Goal: Transaction & Acquisition: Download file/media

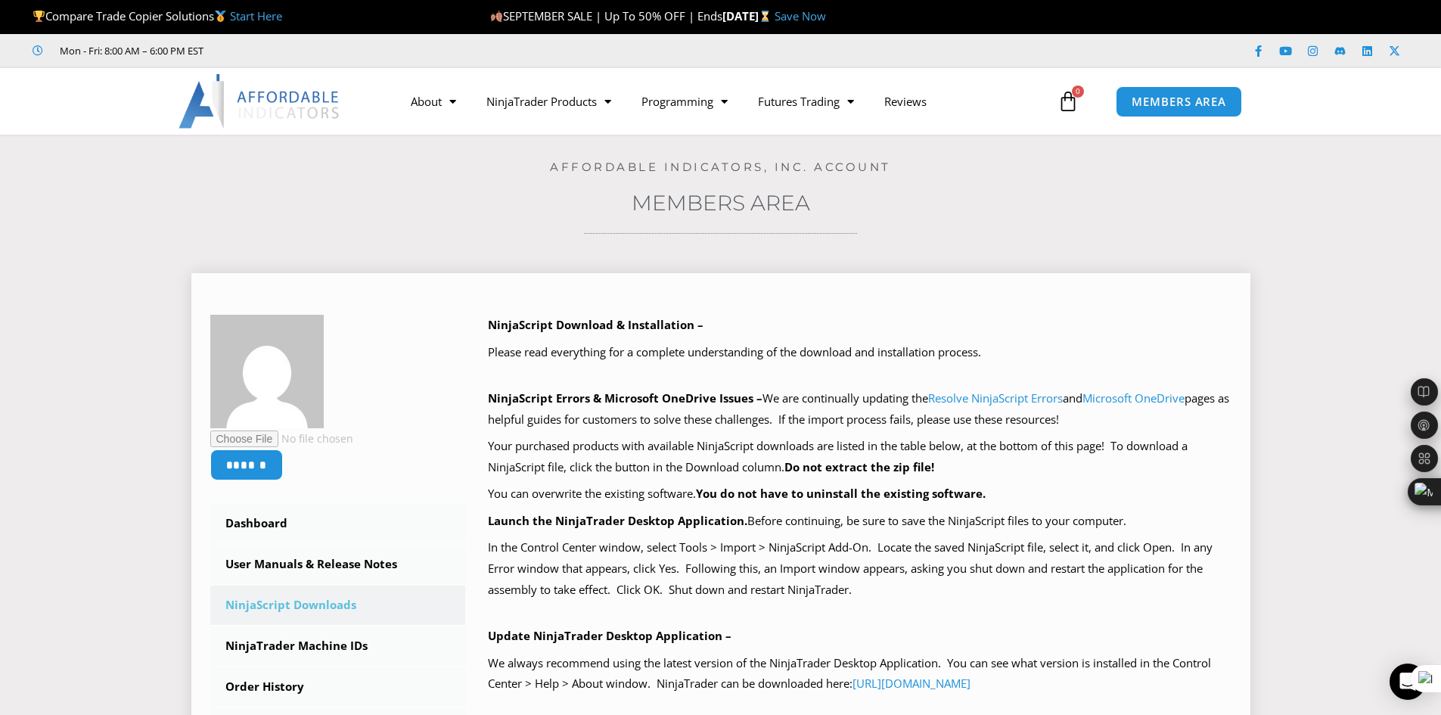
click at [342, 605] on link "NinjaScript Downloads" at bounding box center [338, 605] width 256 height 39
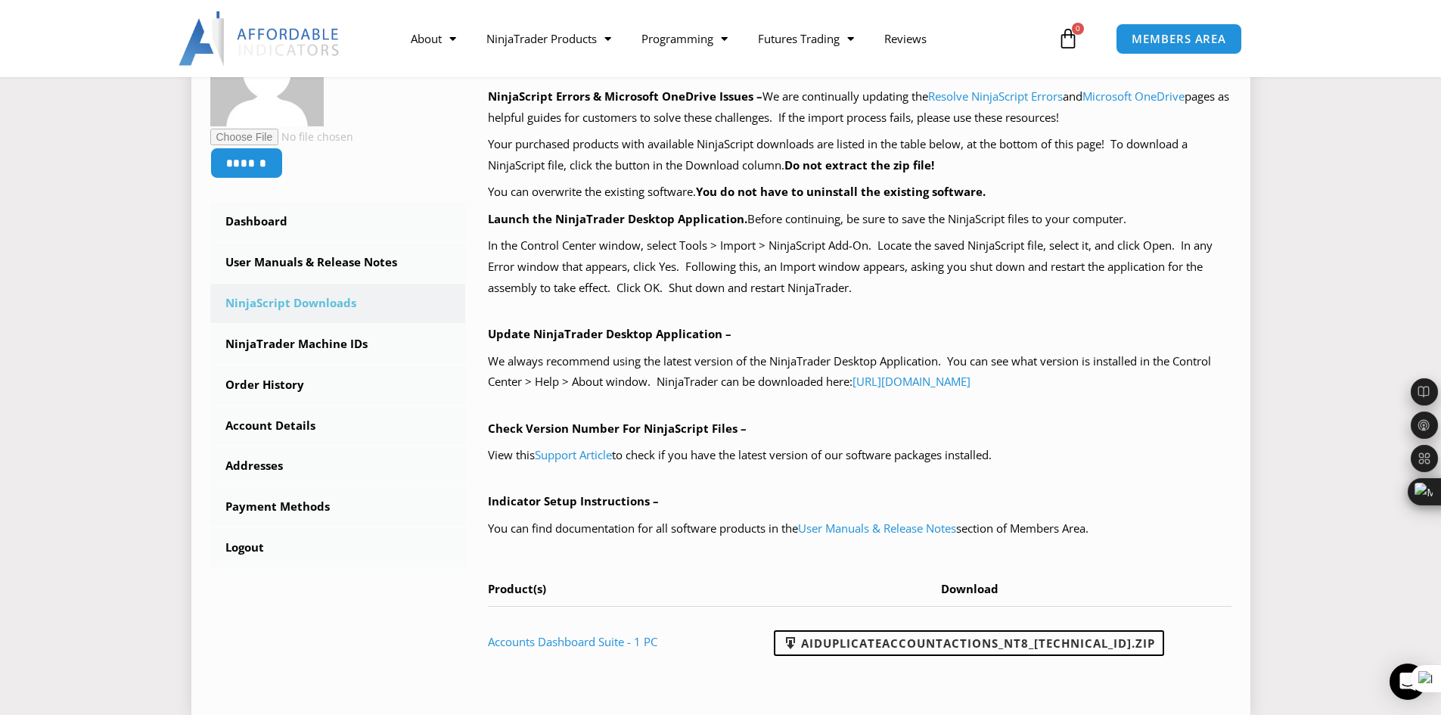
scroll to position [303, 0]
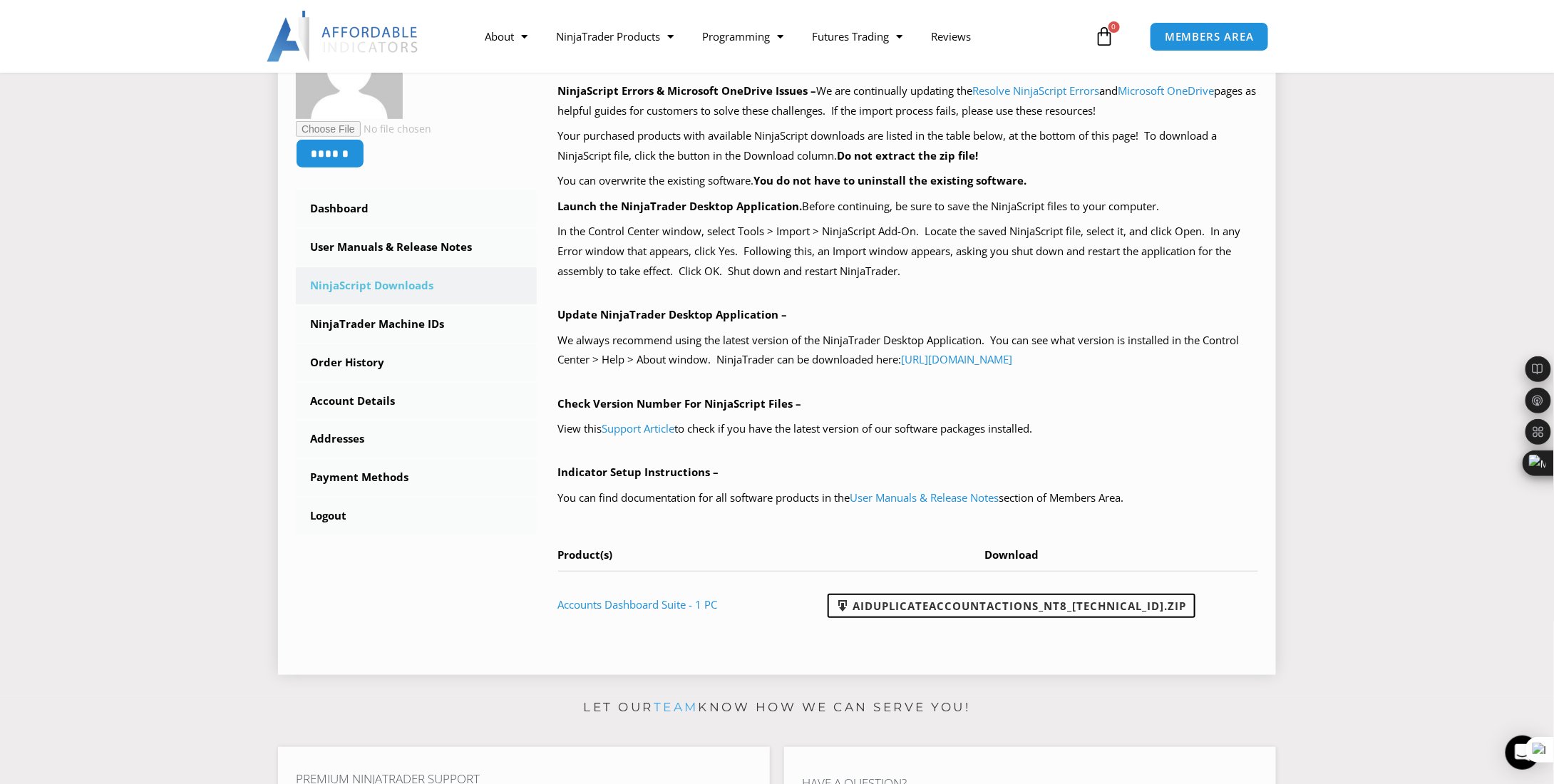
scroll to position [286, 0]
click at [1357, 346] on section "****** Dashboard Subscriptions User Manuals & Release Notes NinjaScript Downloa…" at bounding box center [777, 318] width 1483 height 734
click at [927, 602] on link "AIDuplicateAccountActions_NT8_25.9.10.1.zip" at bounding box center [1011, 605] width 368 height 24
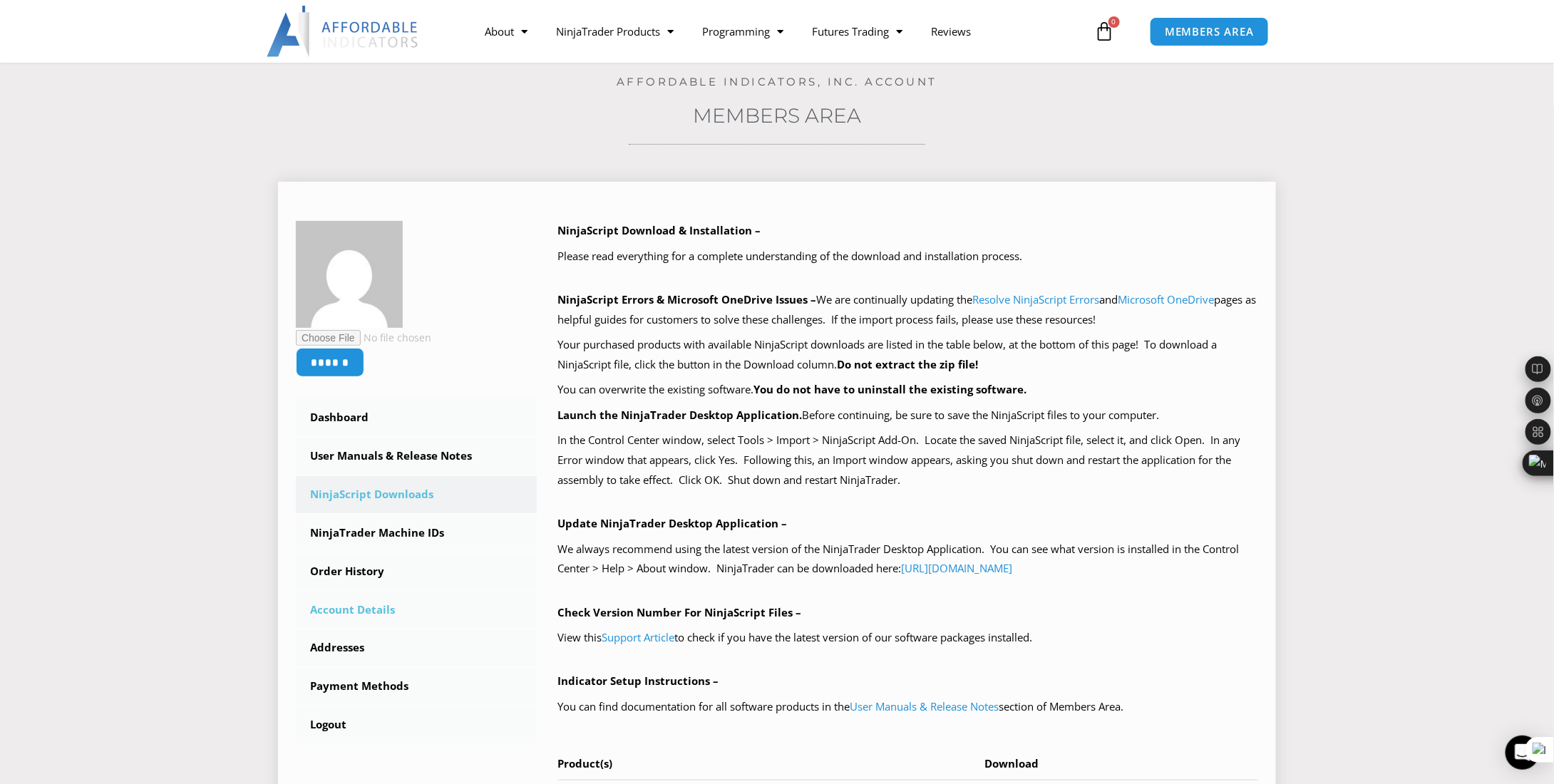
scroll to position [0, 0]
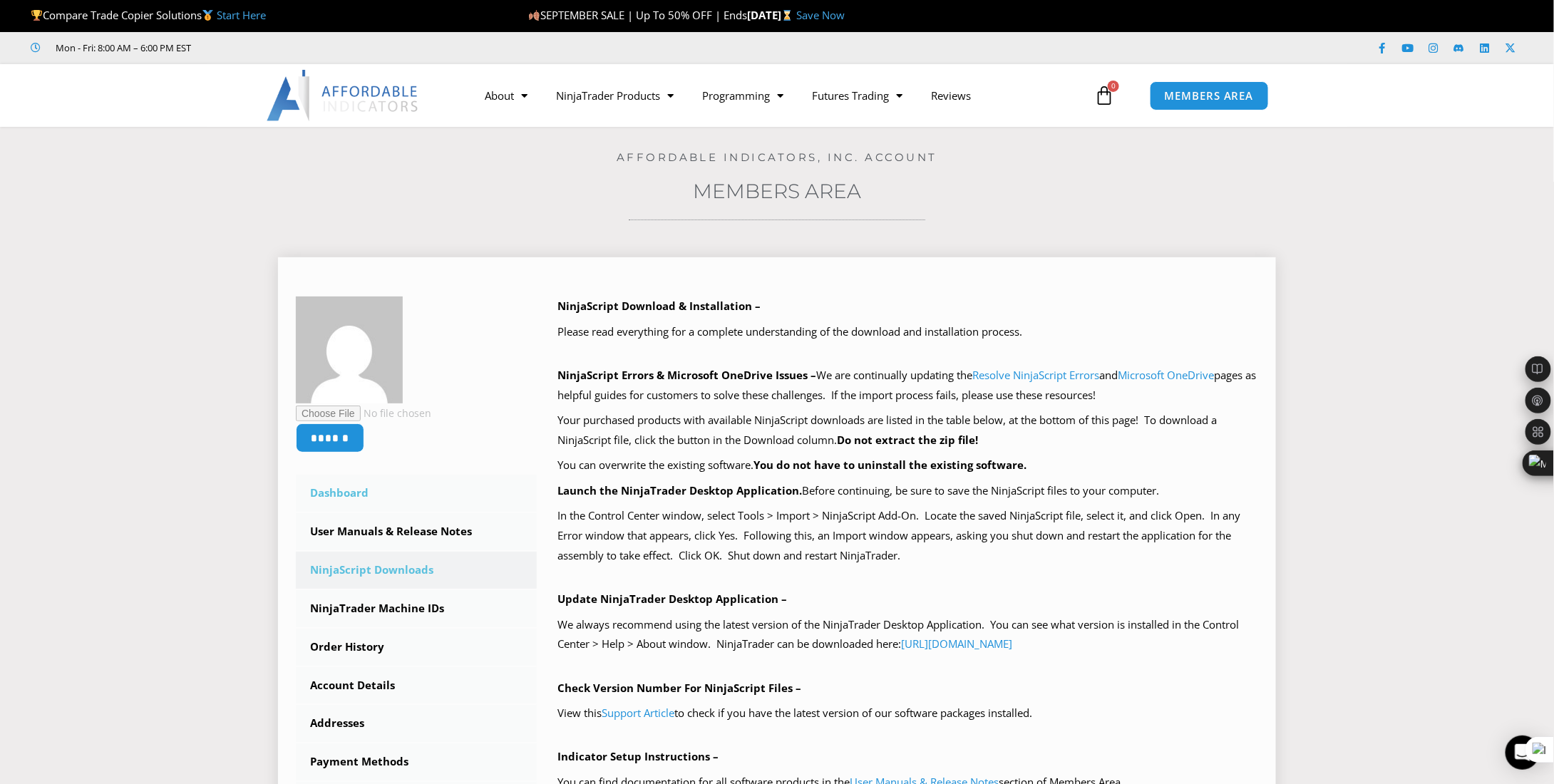
click at [348, 500] on link "Dashboard" at bounding box center [417, 493] width 241 height 37
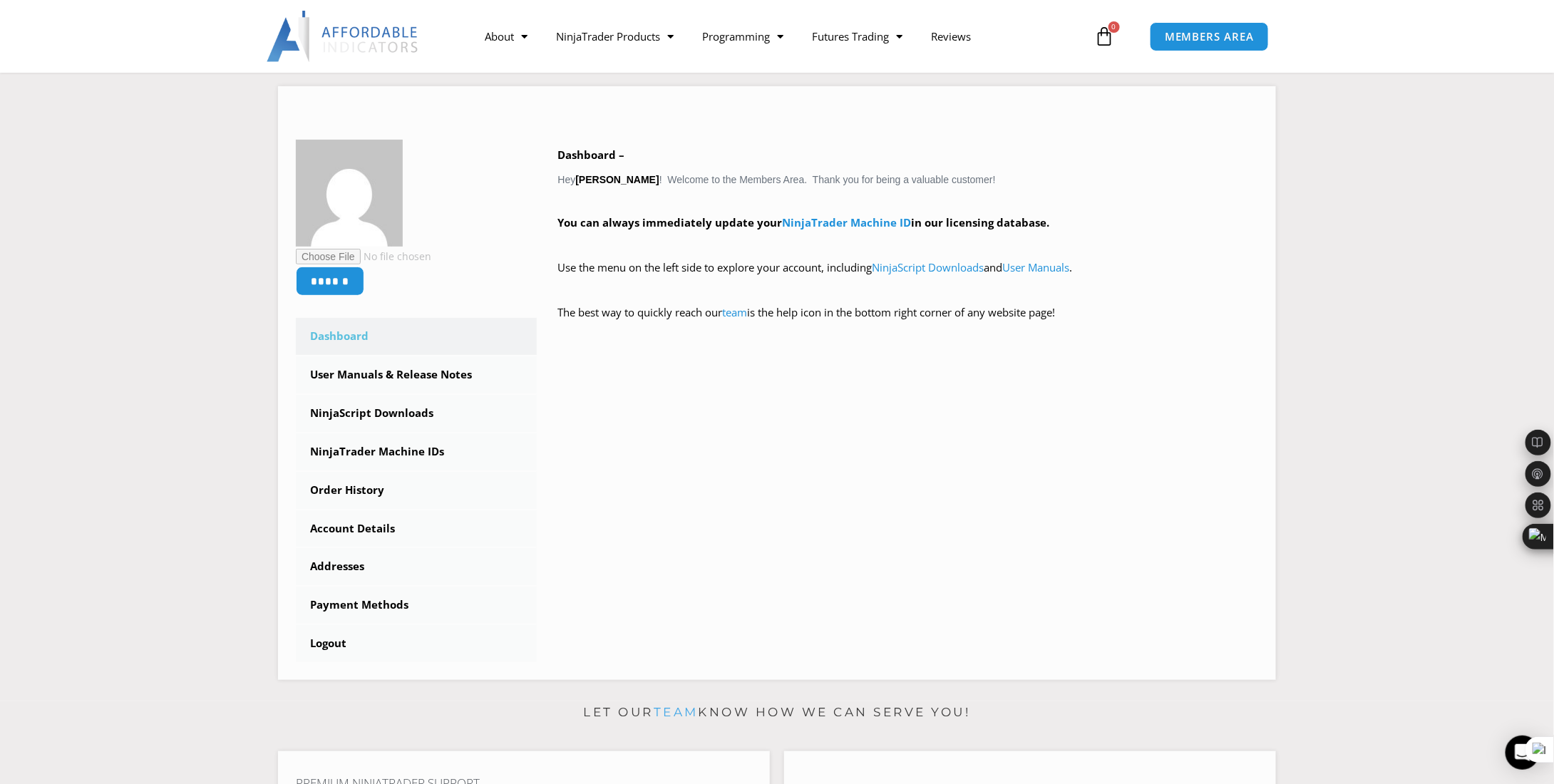
scroll to position [214, 0]
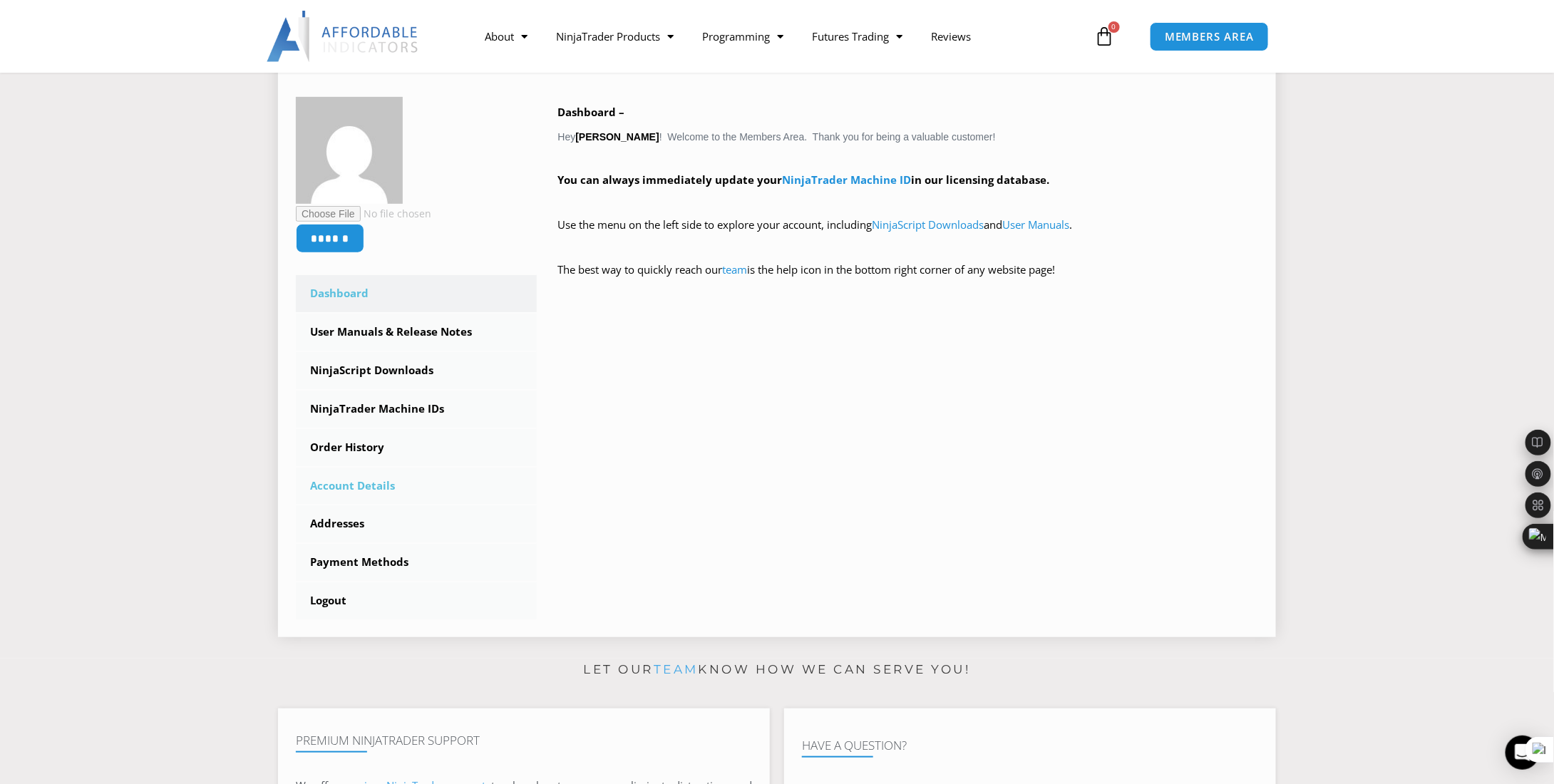
click at [367, 489] on link "Account Details" at bounding box center [417, 485] width 241 height 37
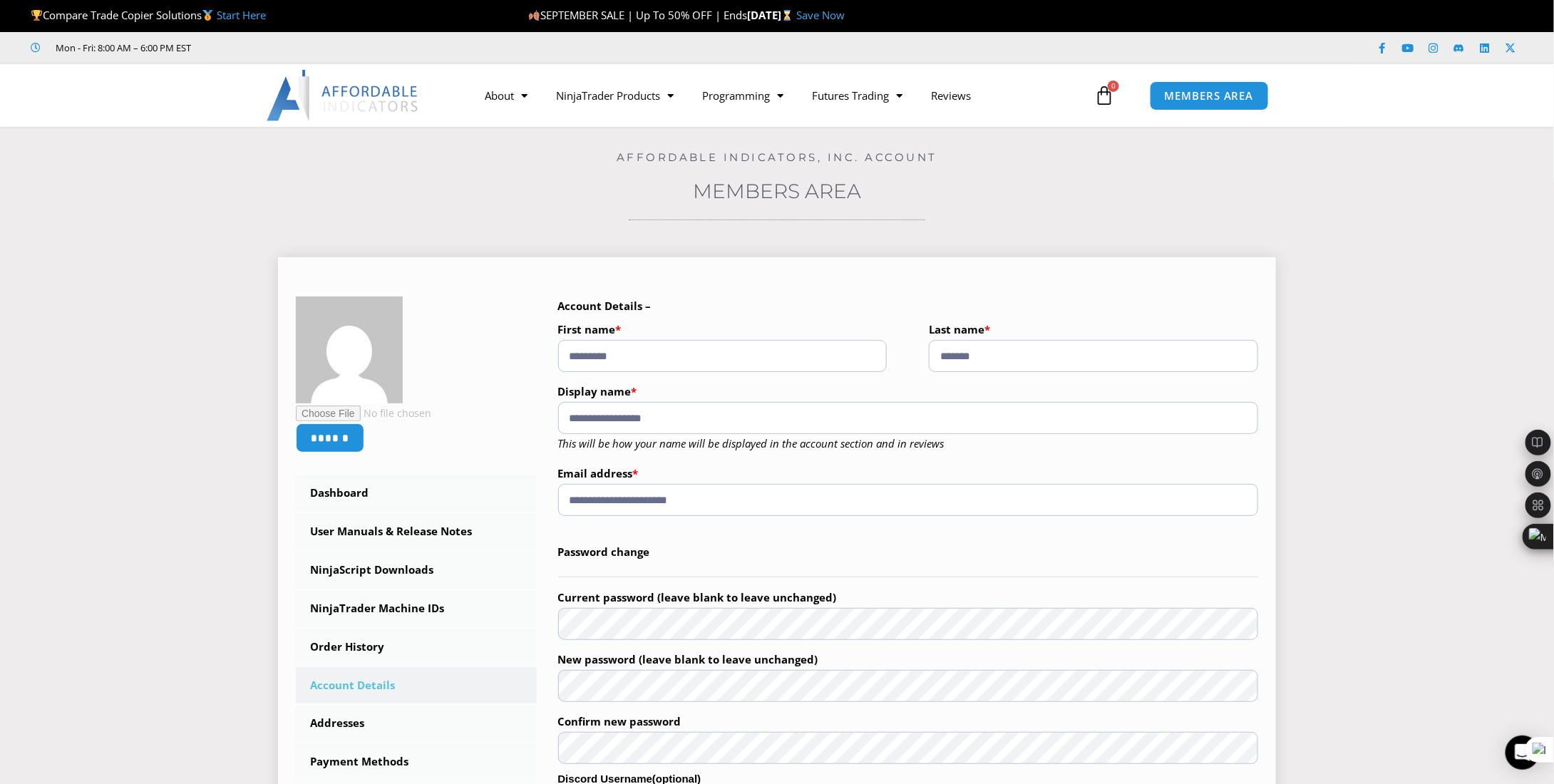
drag, startPoint x: 728, startPoint y: 502, endPoint x: 558, endPoint y: 513, distance: 170.4
click at [558, 513] on p "**********" at bounding box center [908, 489] width 701 height 57
